Goal: Information Seeking & Learning: Learn about a topic

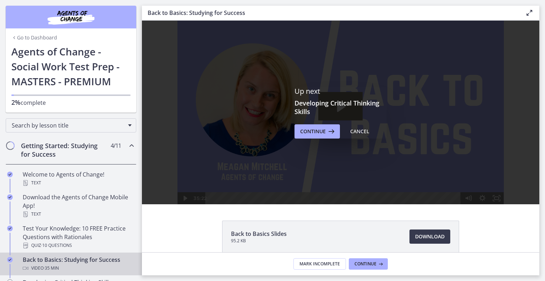
scroll to position [59, 0]
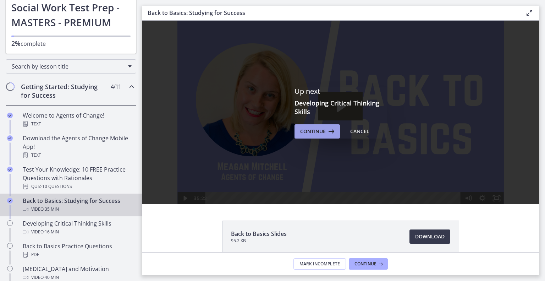
click at [326, 134] on icon at bounding box center [331, 131] width 10 height 9
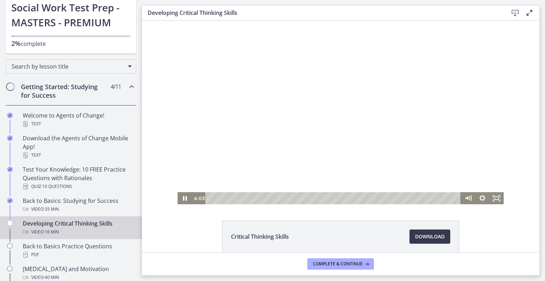
click at [310, 83] on div at bounding box center [340, 112] width 326 height 183
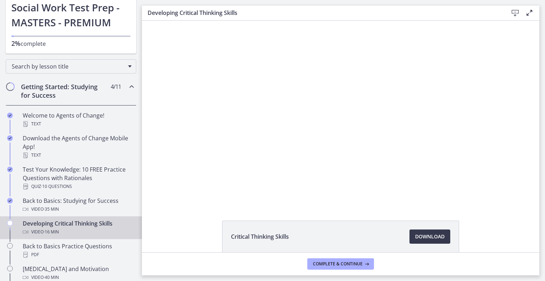
click at [310, 83] on div at bounding box center [340, 112] width 326 height 183
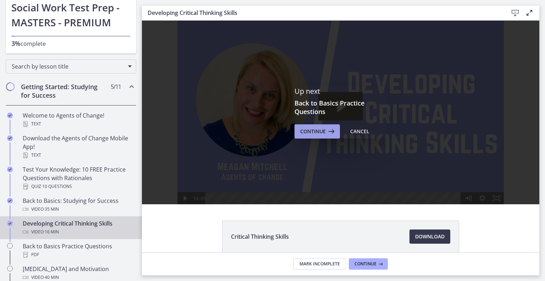
click at [326, 132] on icon at bounding box center [331, 131] width 10 height 9
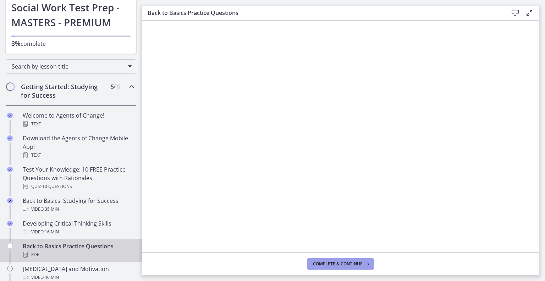
click at [330, 264] on span "Complete & continue" at bounding box center [338, 264] width 50 height 6
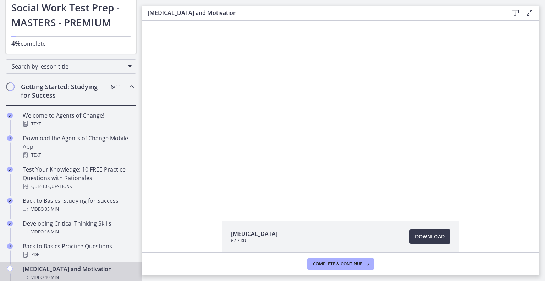
click at [226, 153] on div at bounding box center [340, 112] width 326 height 183
